Goal: Information Seeking & Learning: Learn about a topic

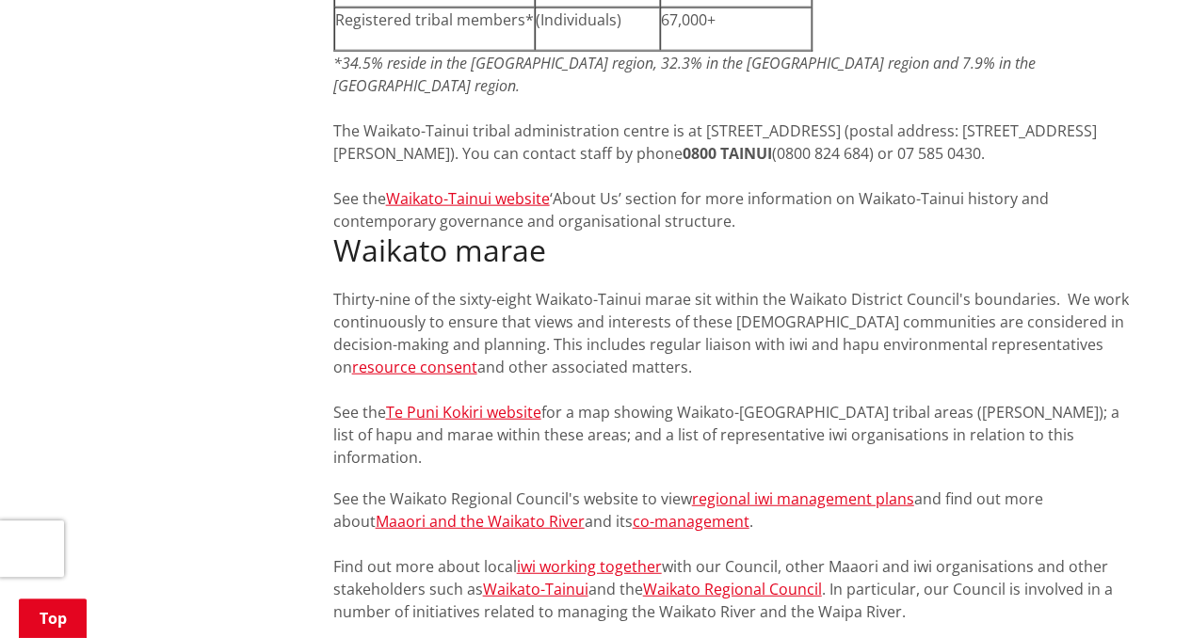
scroll to position [2121, 0]
click at [503, 403] on link "Te Puni Kokiri website" at bounding box center [463, 413] width 155 height 21
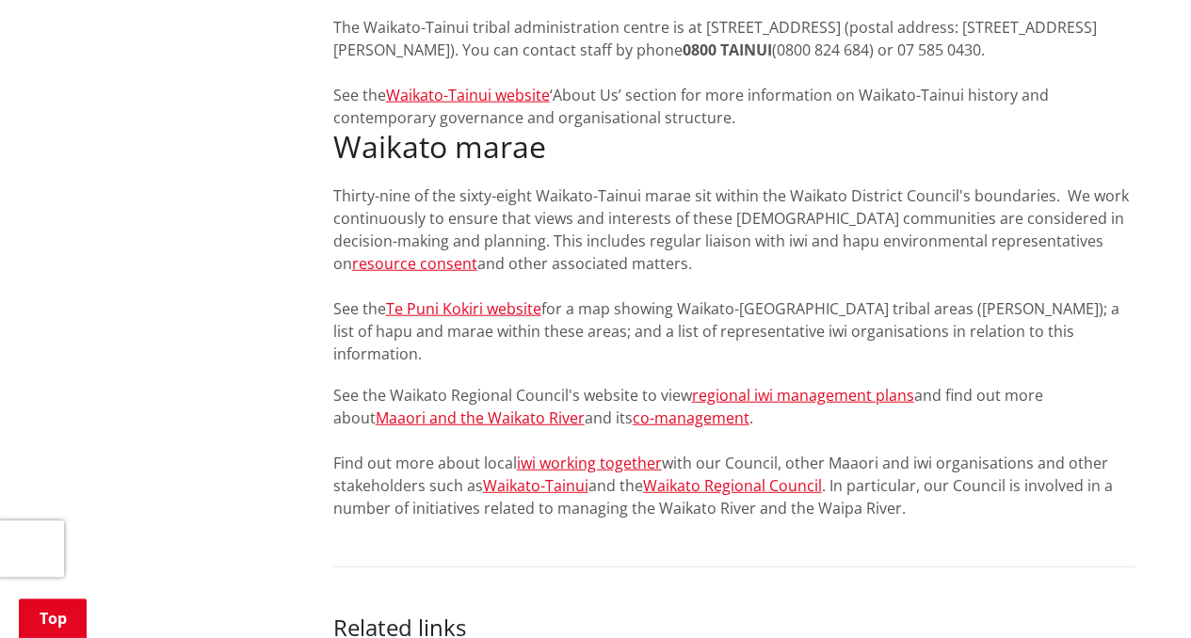
scroll to position [2224, 0]
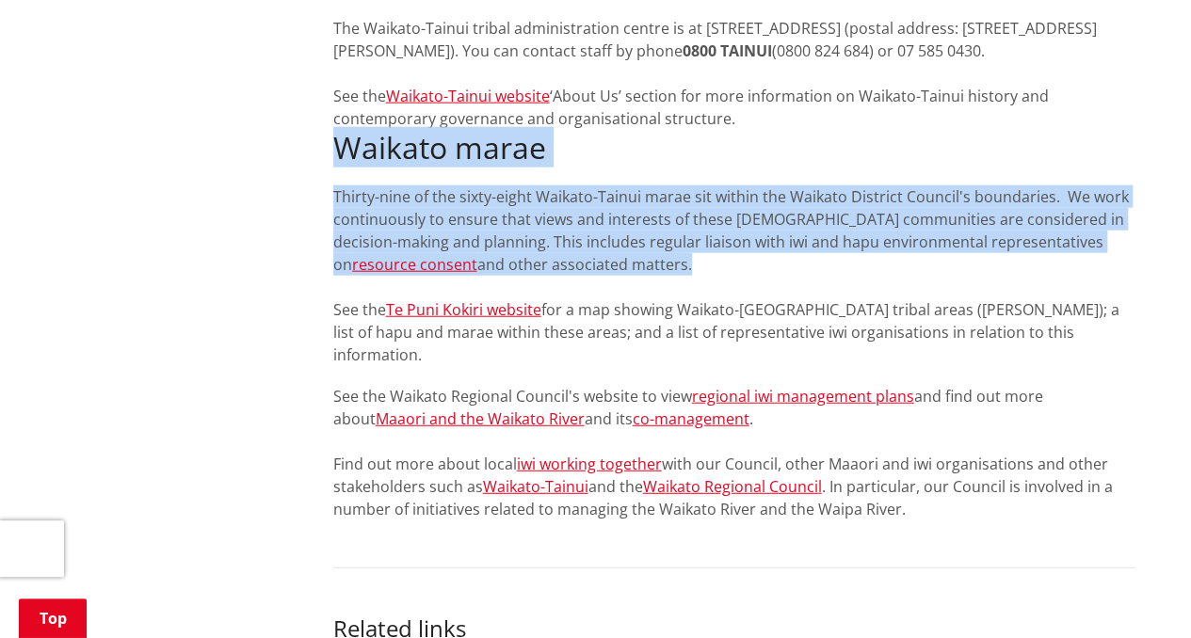
drag, startPoint x: 541, startPoint y: 189, endPoint x: 322, endPoint y: 76, distance: 246.0
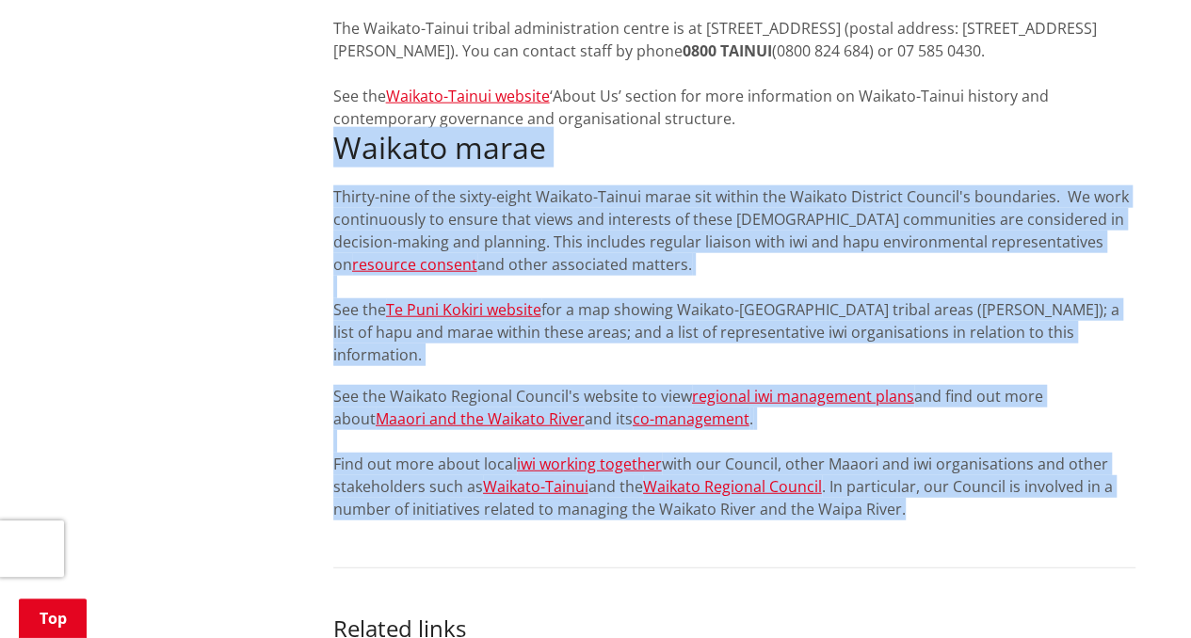
drag, startPoint x: 906, startPoint y: 411, endPoint x: 318, endPoint y: 83, distance: 672.8
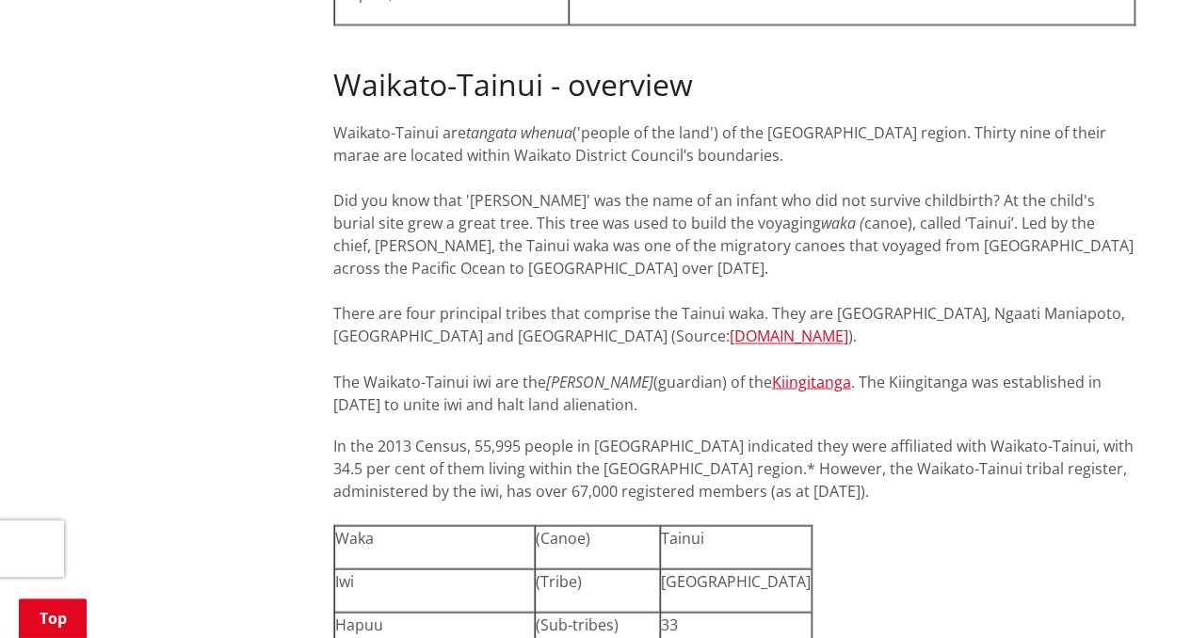
scroll to position [1431, 0]
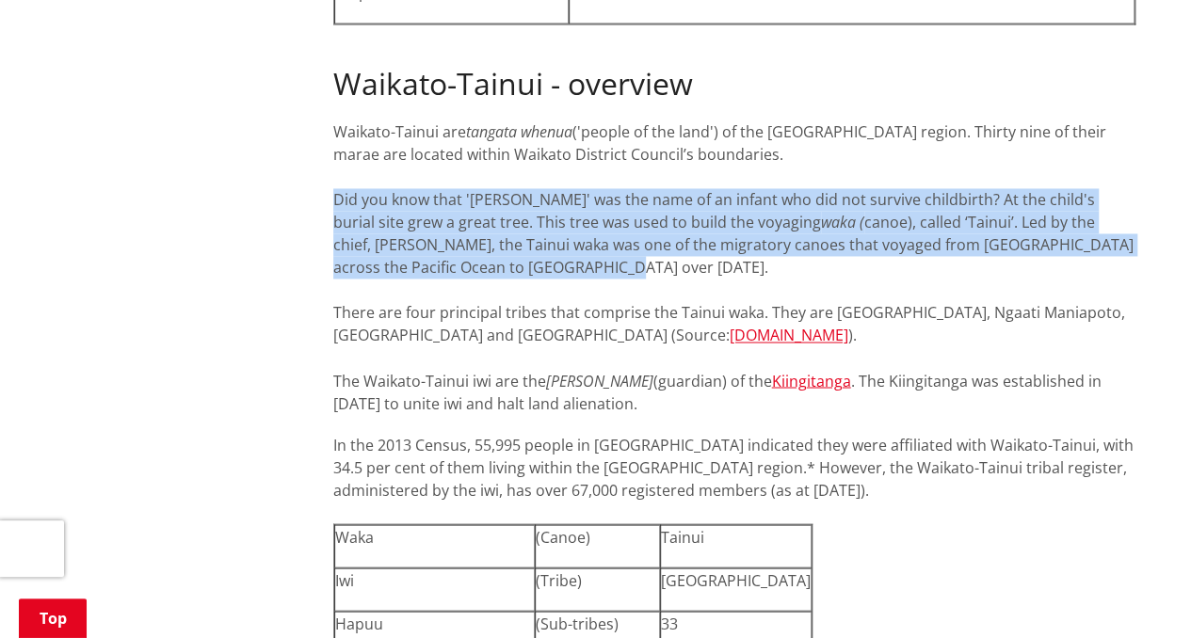
drag, startPoint x: 476, startPoint y: 221, endPoint x: 323, endPoint y: 155, distance: 167.0
click at [323, 155] on div "On this page The Waikato region [GEOGRAPHIC_DATA]-[GEOGRAPHIC_DATA] overview Wa…" at bounding box center [734, 357] width 831 height 2817
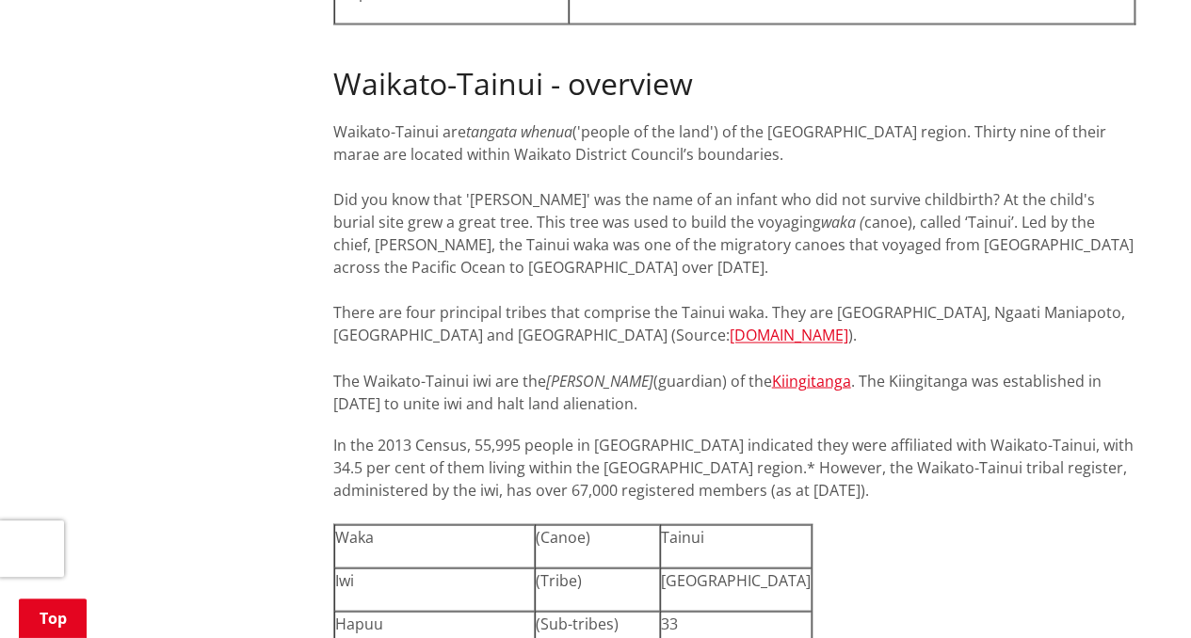
click at [219, 312] on div "More from this section [GEOGRAPHIC_DATA] in our district Iwi working together O…" at bounding box center [595, 357] width 1107 height 2817
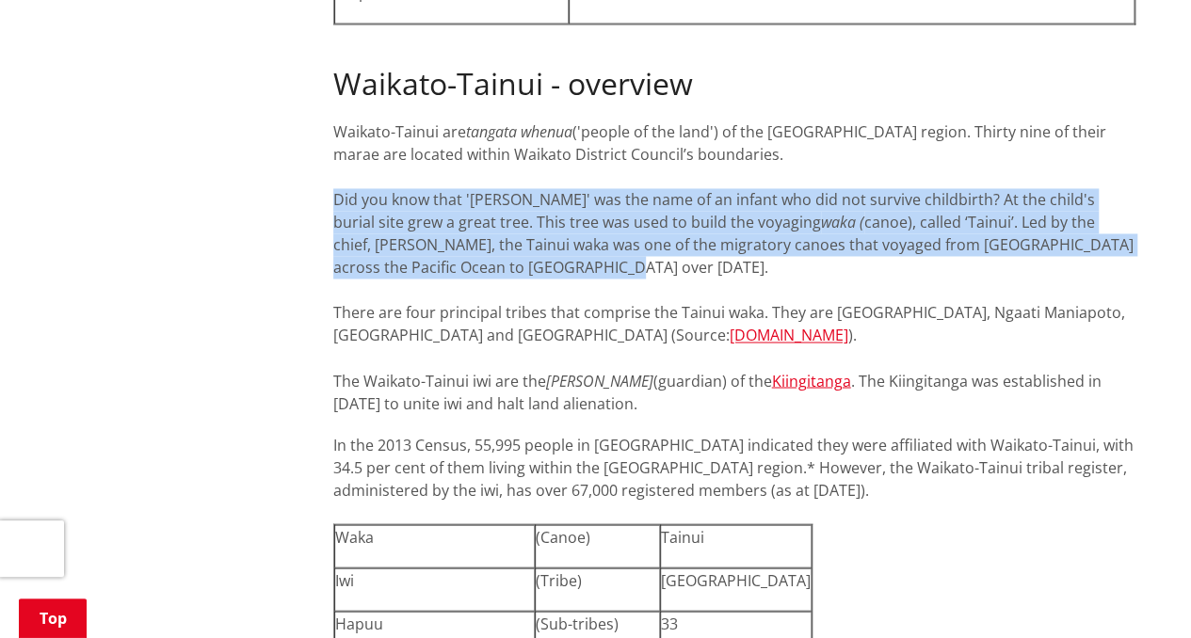
drag, startPoint x: 470, startPoint y: 221, endPoint x: 331, endPoint y: 159, distance: 151.7
click at [331, 159] on div "On this page The Waikato region [GEOGRAPHIC_DATA]-[GEOGRAPHIC_DATA] overview Wa…" at bounding box center [734, 357] width 831 height 2817
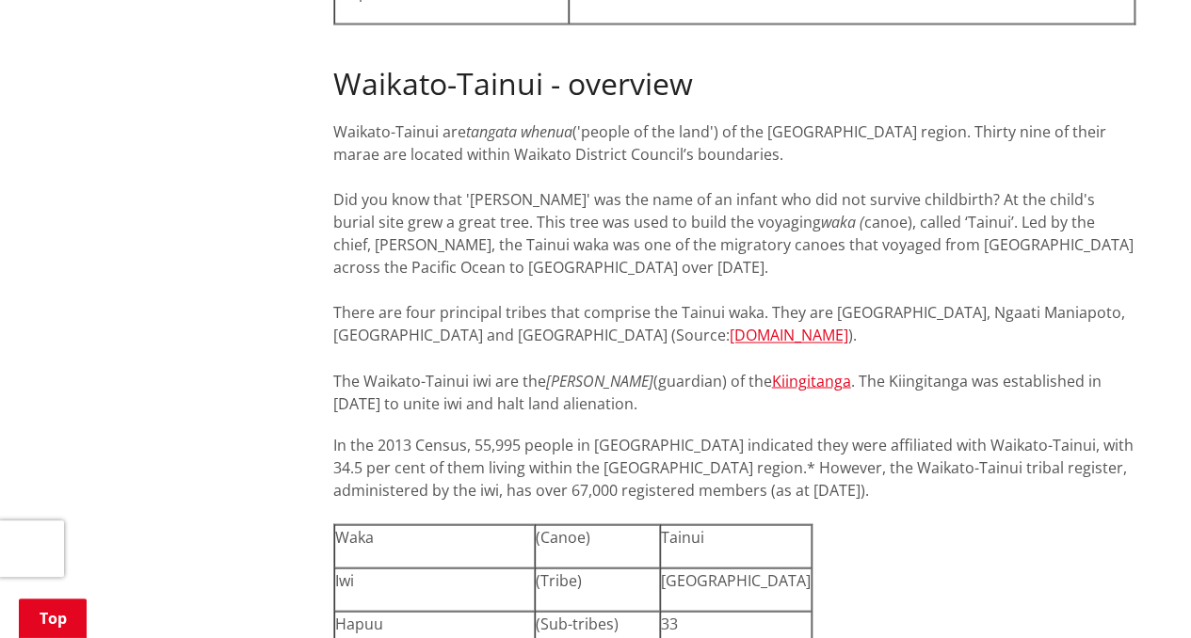
click at [411, 365] on div "Find out more about iwi in the [GEOGRAPHIC_DATA] region and our district and [G…" at bounding box center [734, 326] width 802 height 1973
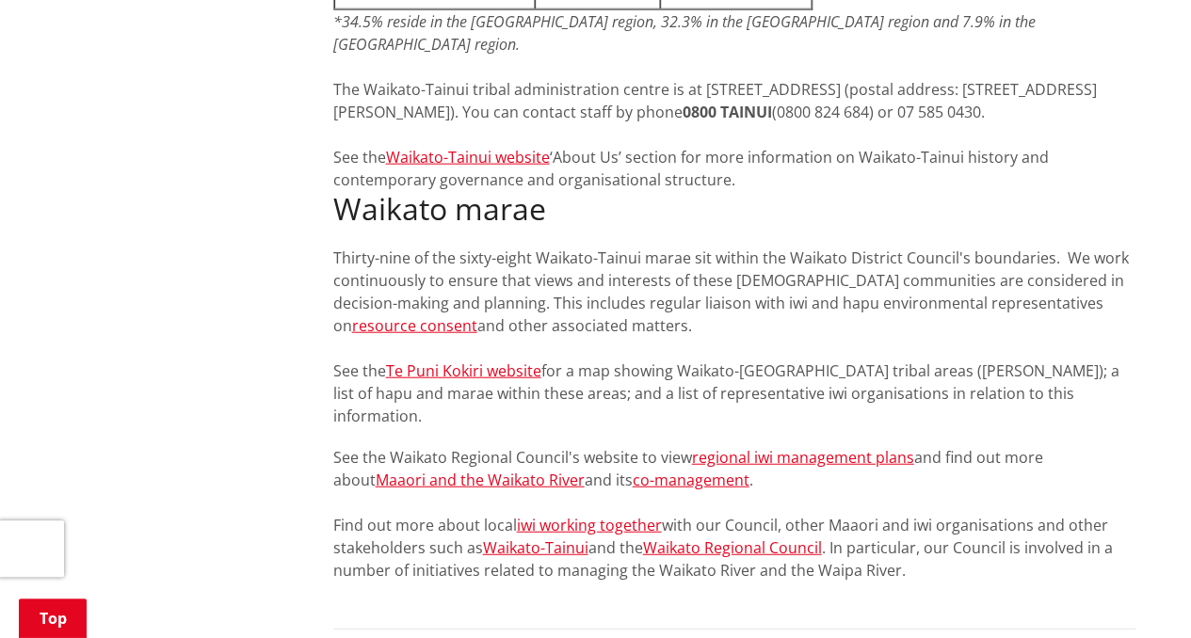
scroll to position [2155, 0]
